Goal: Information Seeking & Learning: Learn about a topic

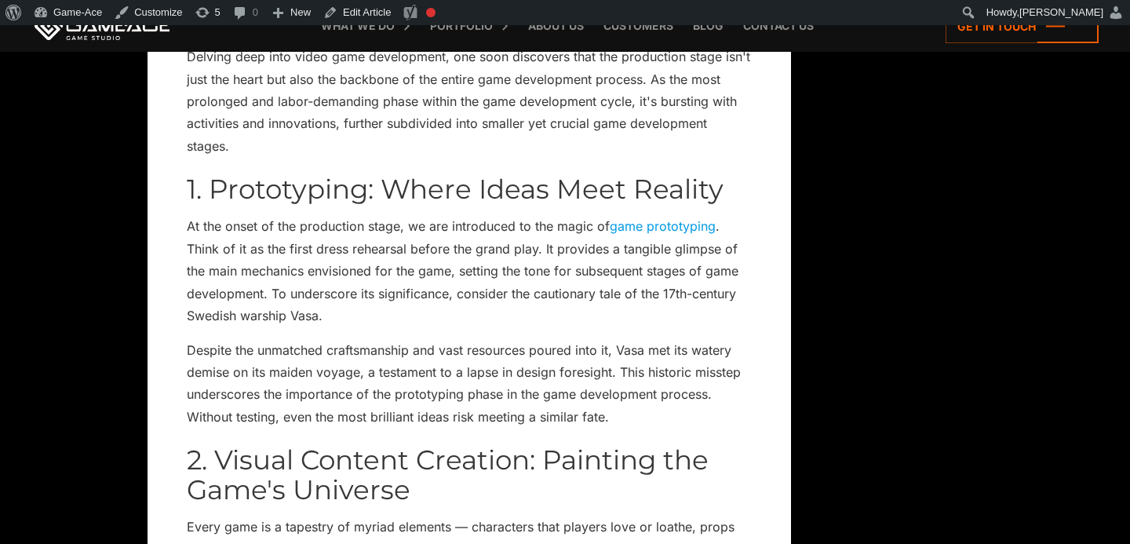
scroll to position [5257, 0]
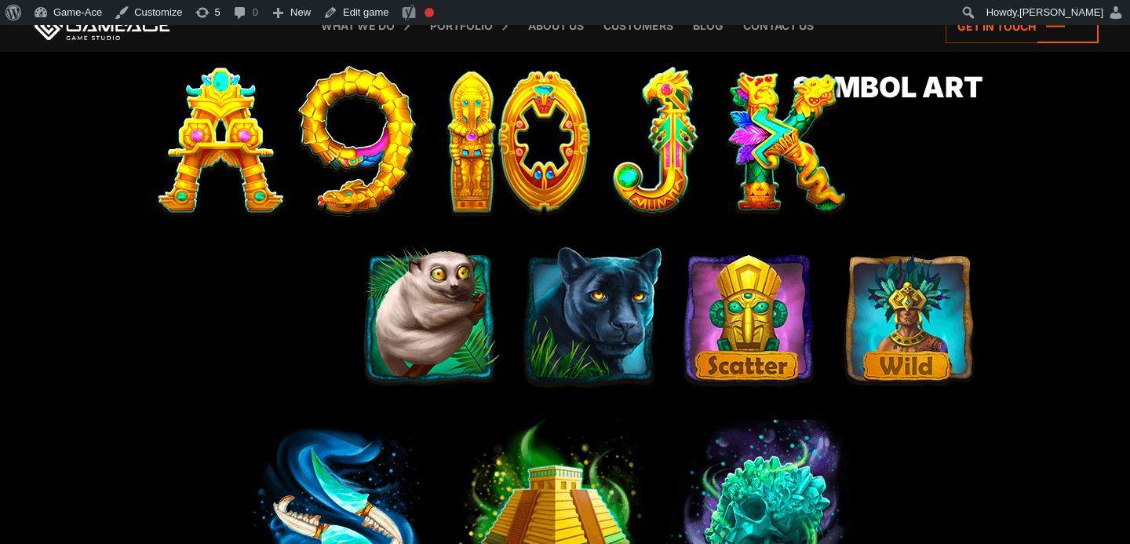
scroll to position [812, 0]
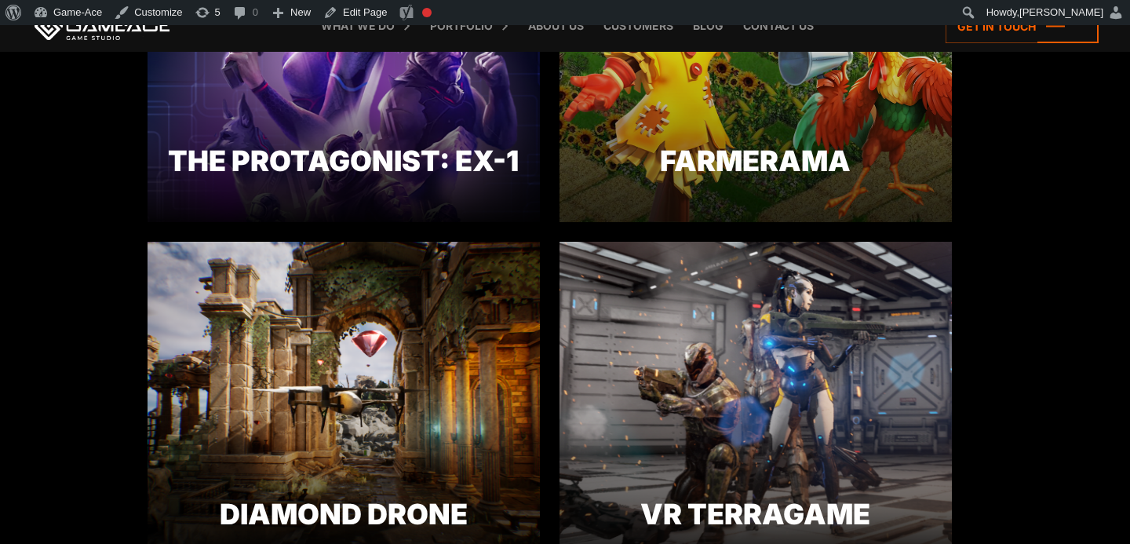
scroll to position [989, 0]
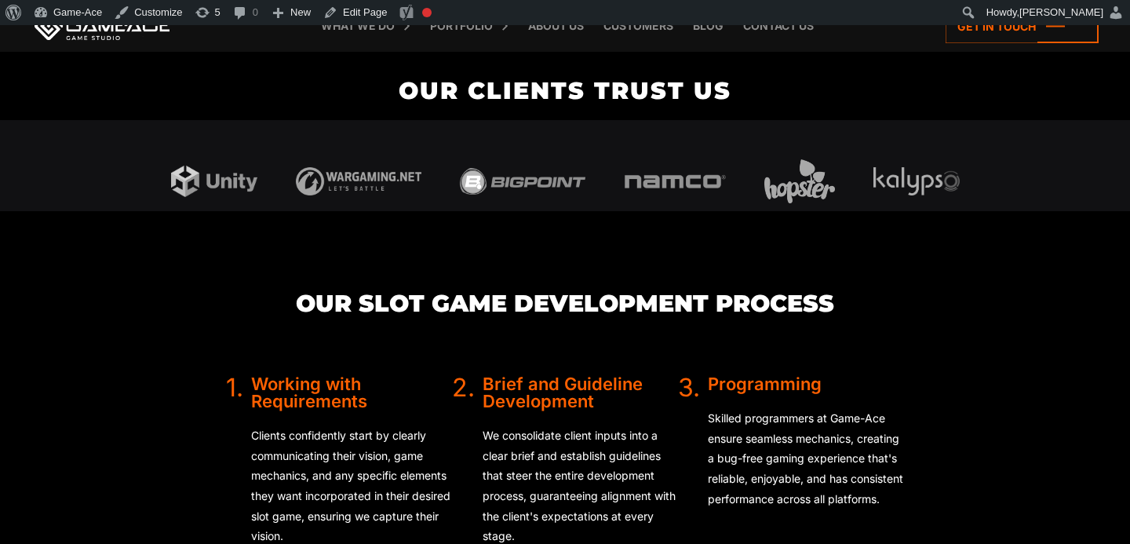
scroll to position [3831, 0]
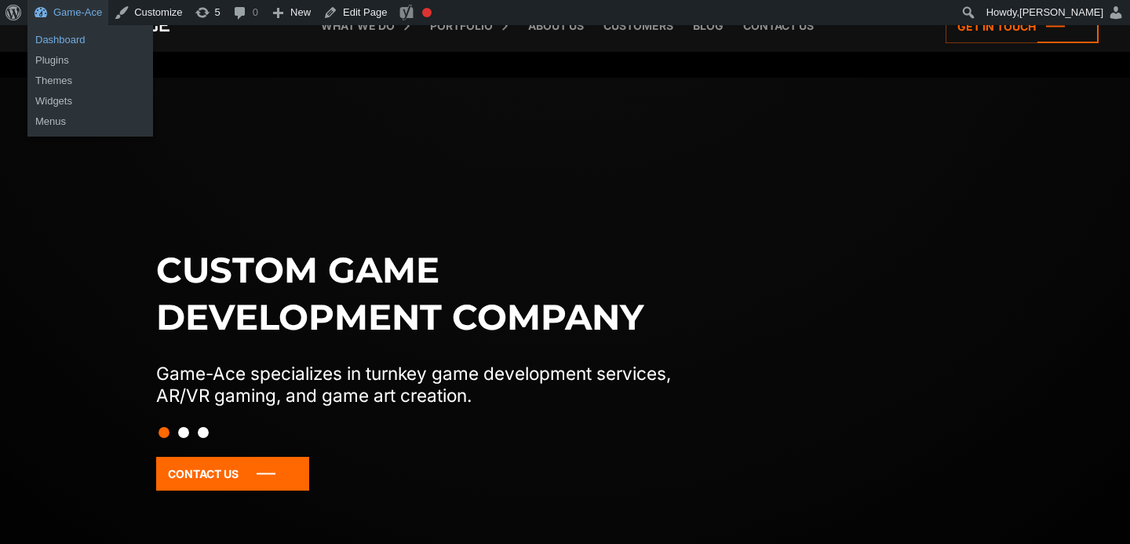
click at [78, 41] on link "Dashboard" at bounding box center [90, 40] width 126 height 20
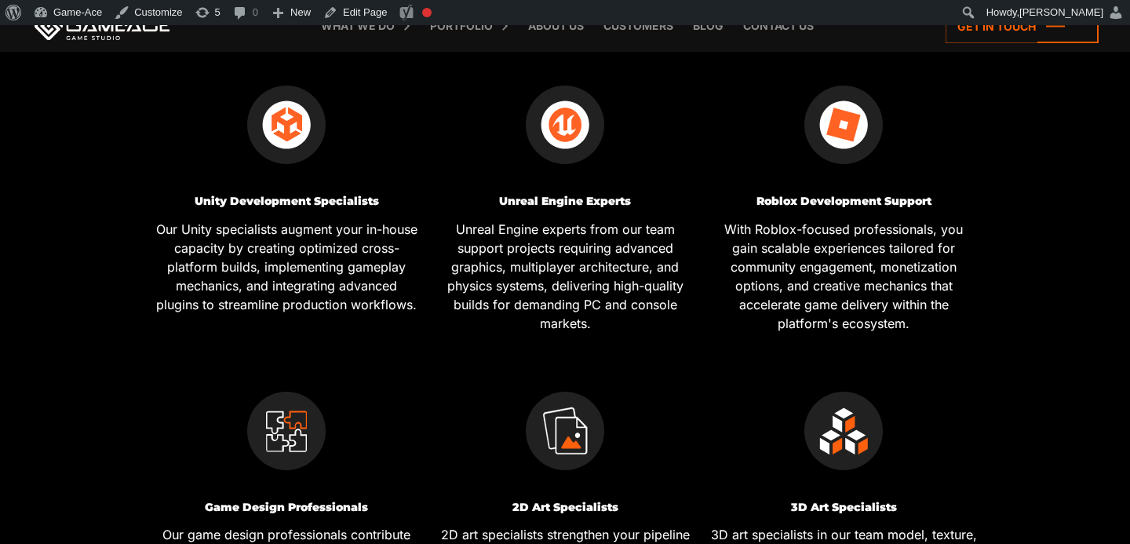
scroll to position [727, 0]
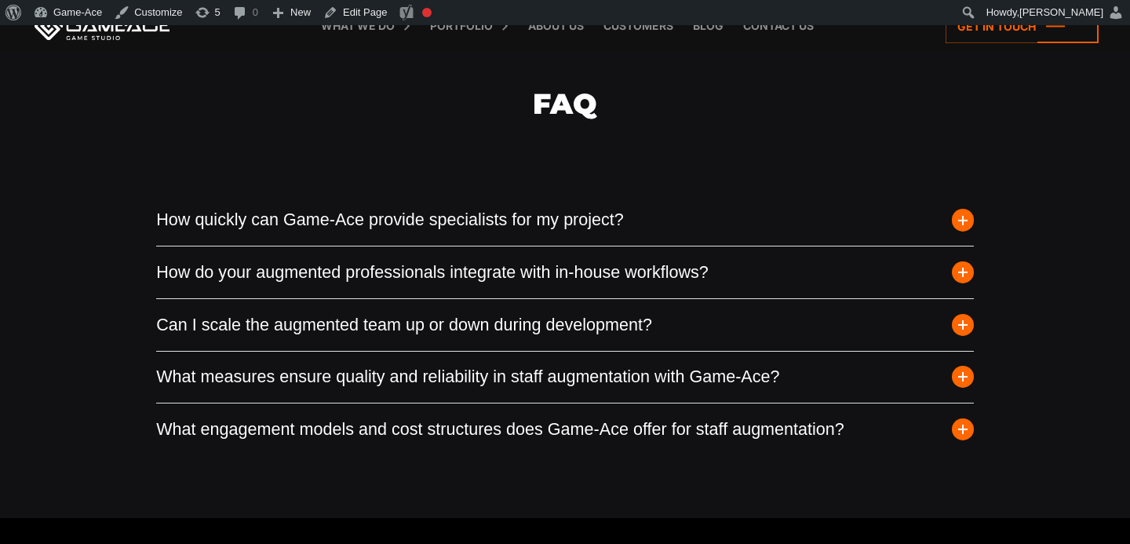
scroll to position [4309, 0]
